Goal: Task Accomplishment & Management: Manage account settings

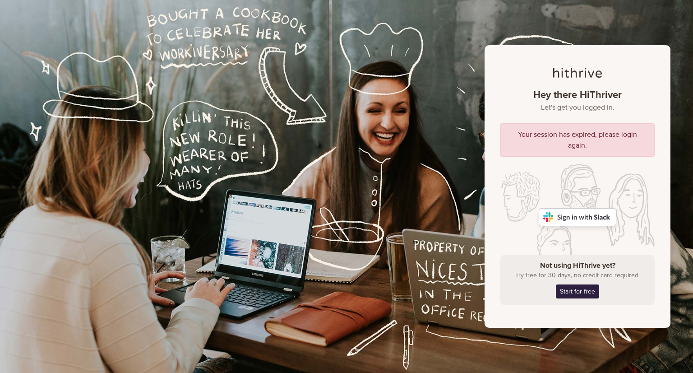
click at [591, 221] on img at bounding box center [578, 217] width 78 height 18
